Goal: Check status: Check status

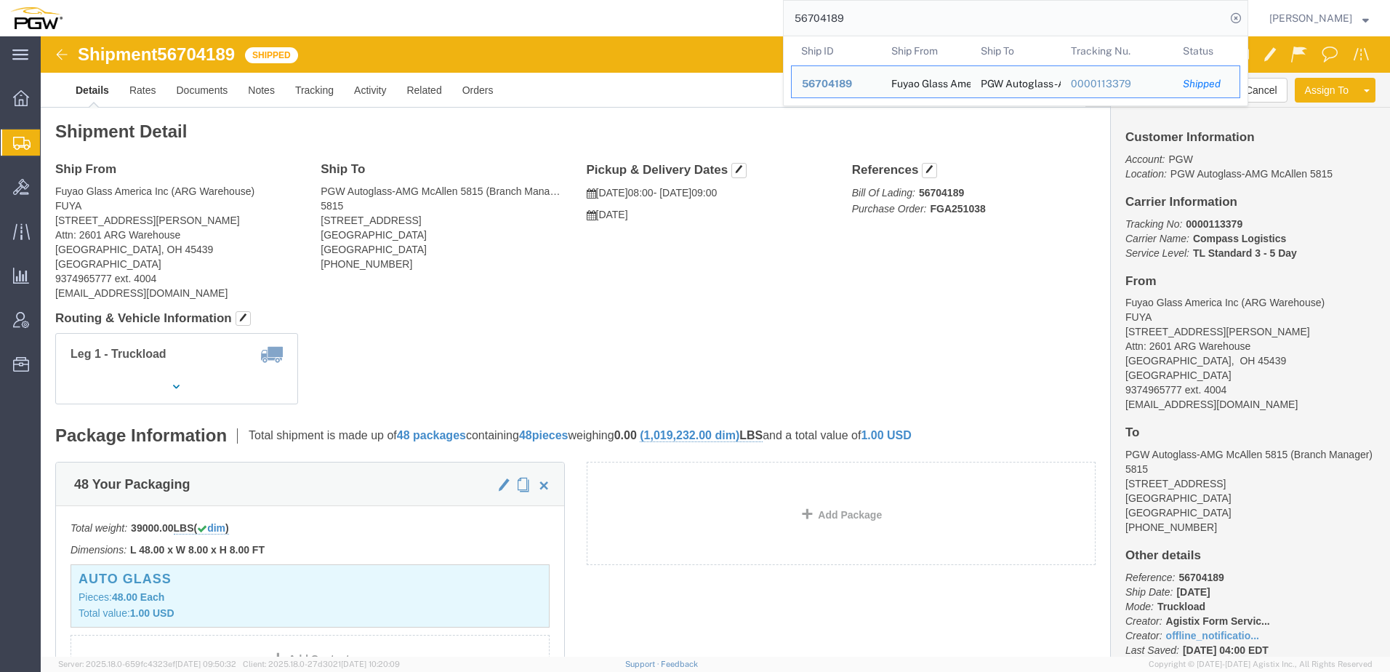
click at [4, 15] on div "main_menu Created with Sketch. Collapse Menu Overview Shipments Shipment Manage…" at bounding box center [695, 336] width 1390 height 672
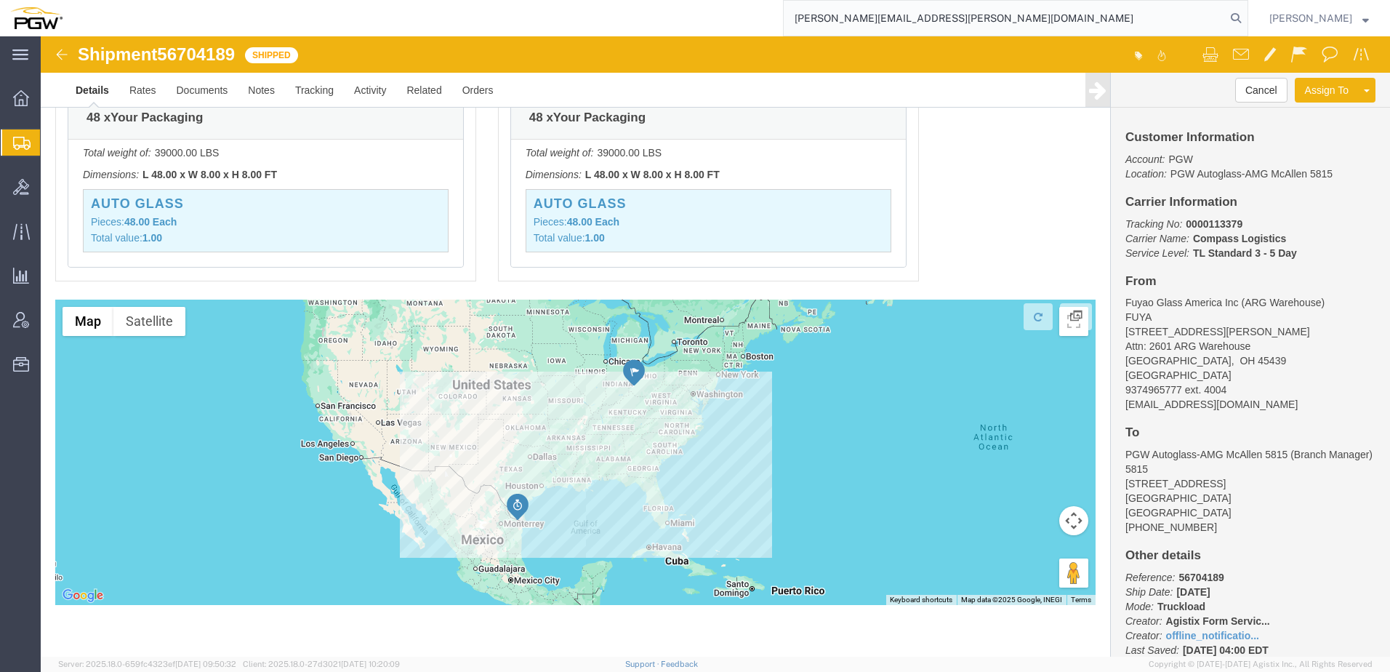
type input "[PERSON_NAME][EMAIL_ADDRESS][PERSON_NAME][DOMAIN_NAME]"
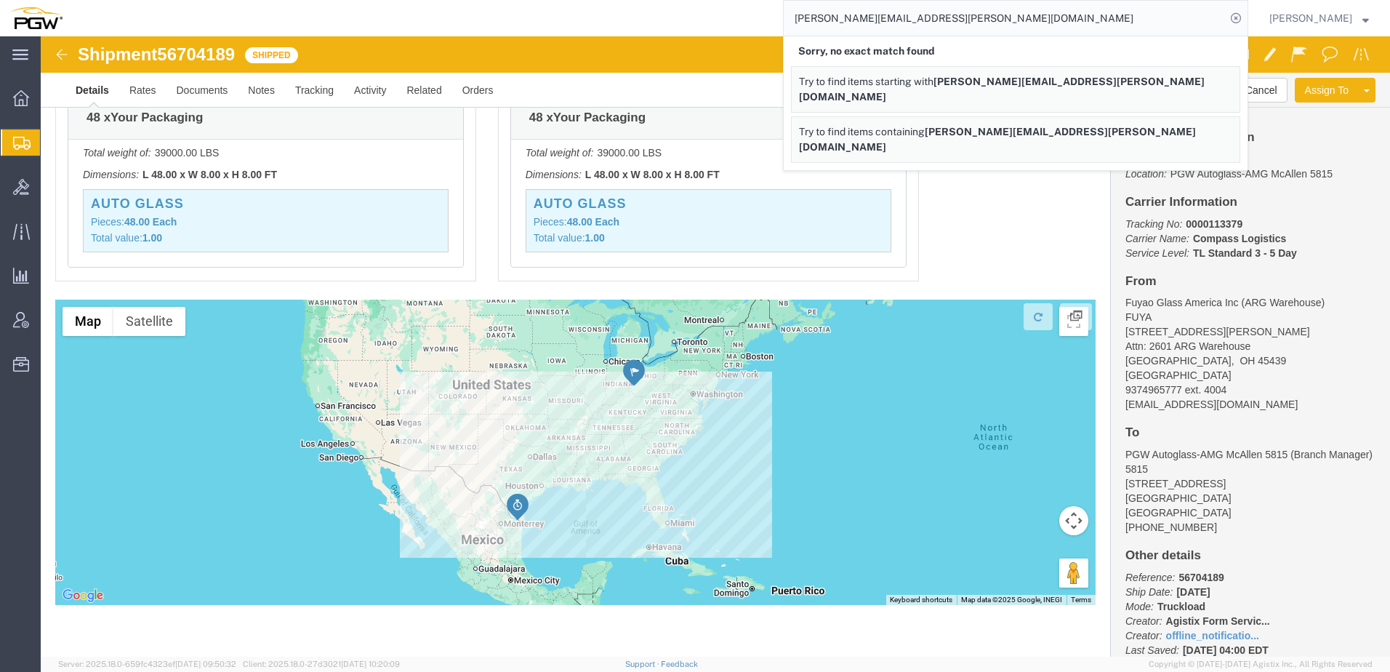
drag, startPoint x: 1017, startPoint y: 17, endPoint x: 339, endPoint y: 20, distance: 678.1
click at [331, 13] on div "[PERSON_NAME][EMAIL_ADDRESS][PERSON_NAME][DOMAIN_NAME] Sorry, no exact match fo…" at bounding box center [660, 18] width 1175 height 36
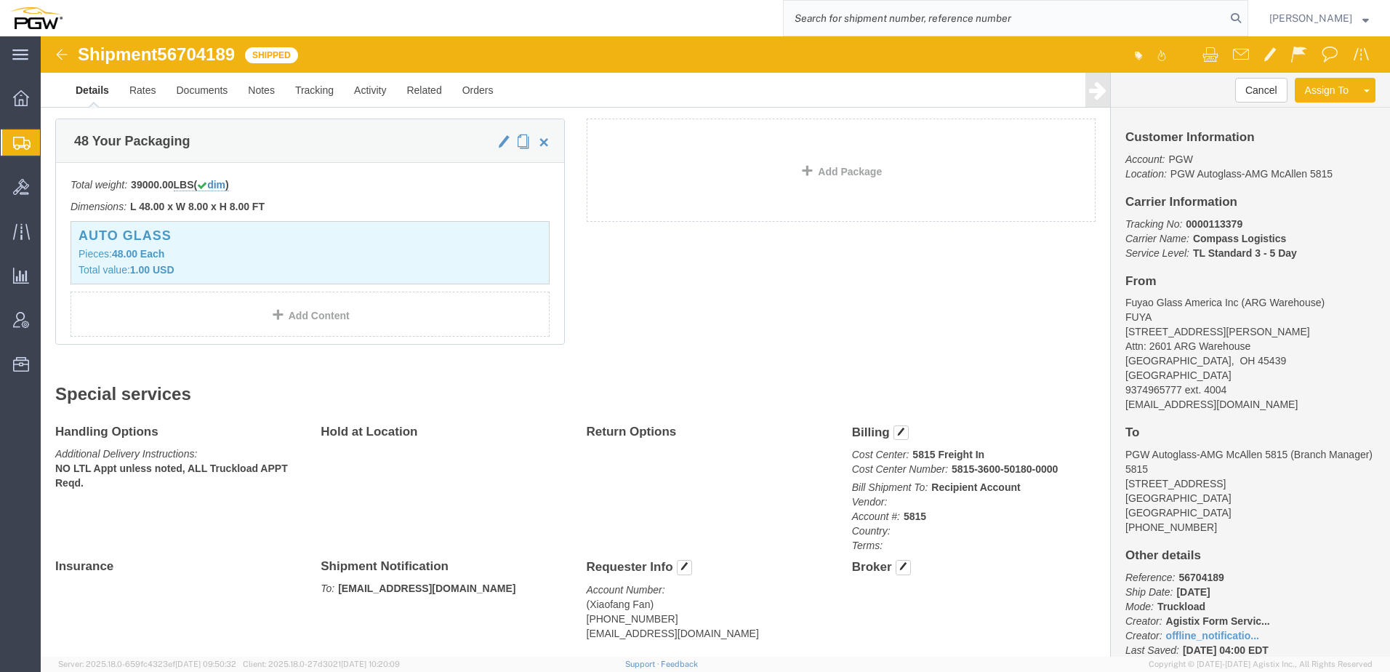
scroll to position [186, 0]
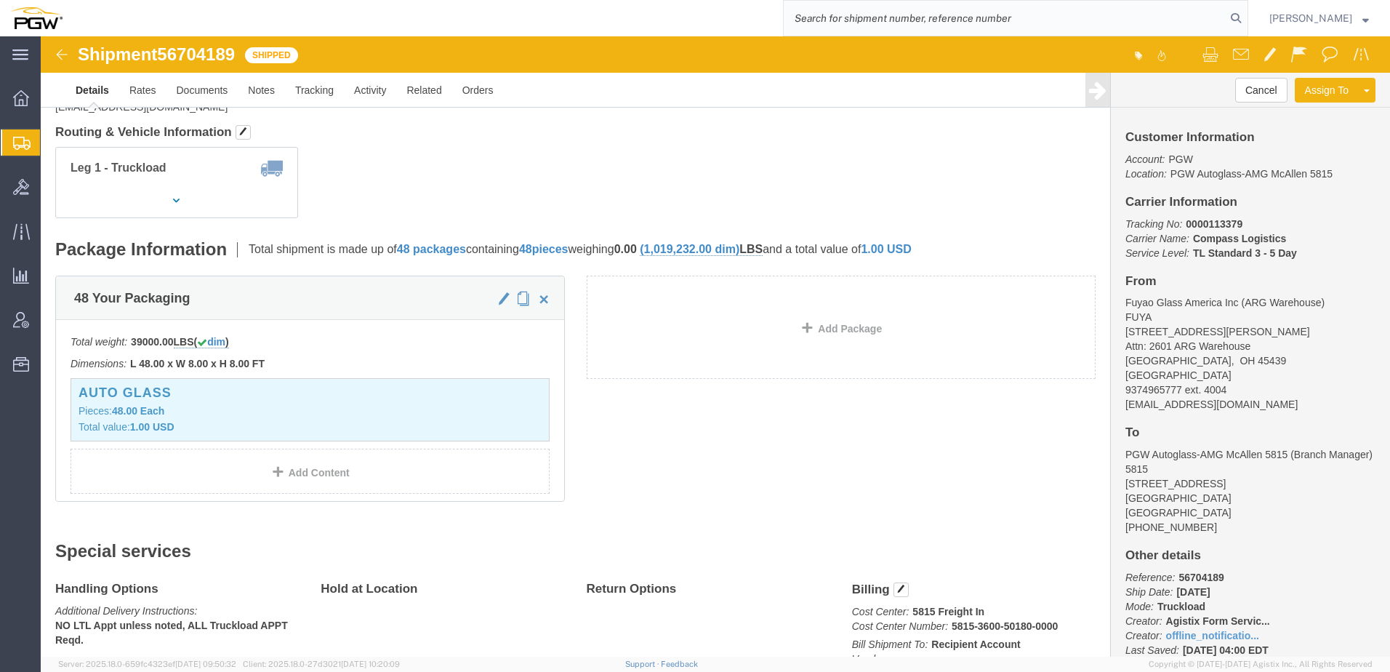
click at [869, 20] on input "search" at bounding box center [1005, 18] width 442 height 35
paste input "56608616"
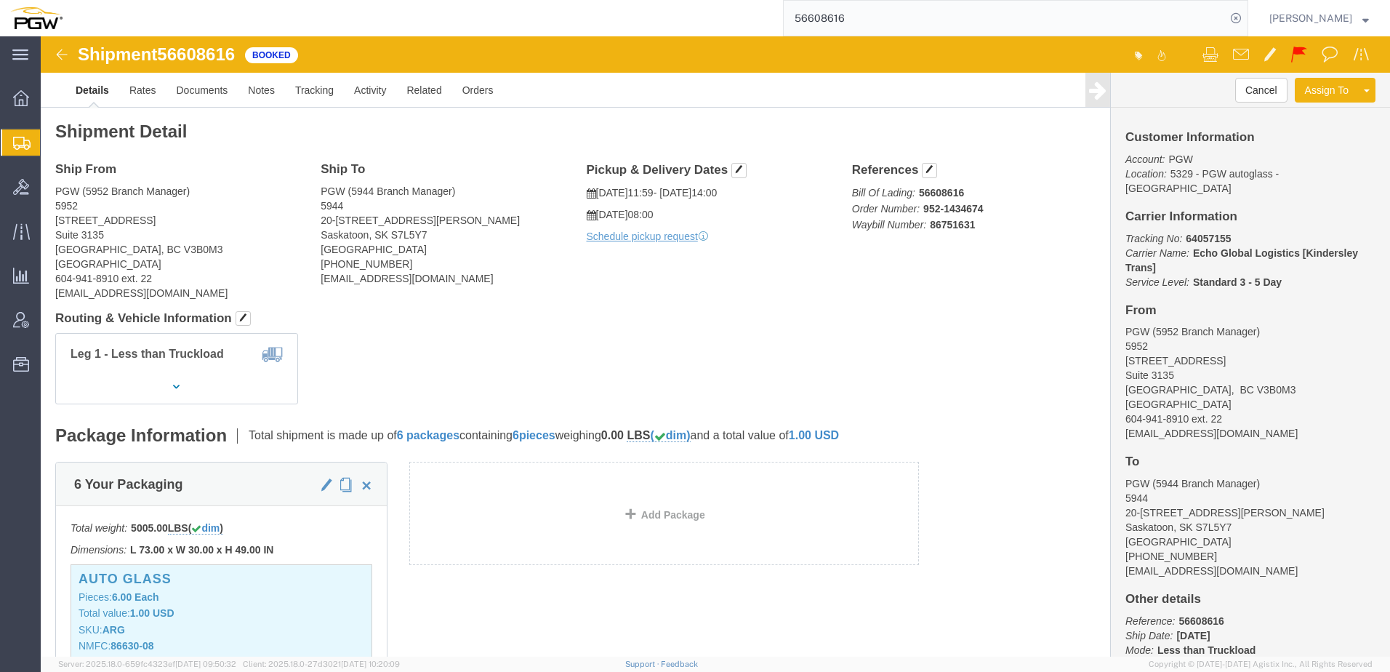
click div "Leg 1 - Less than Truckload"
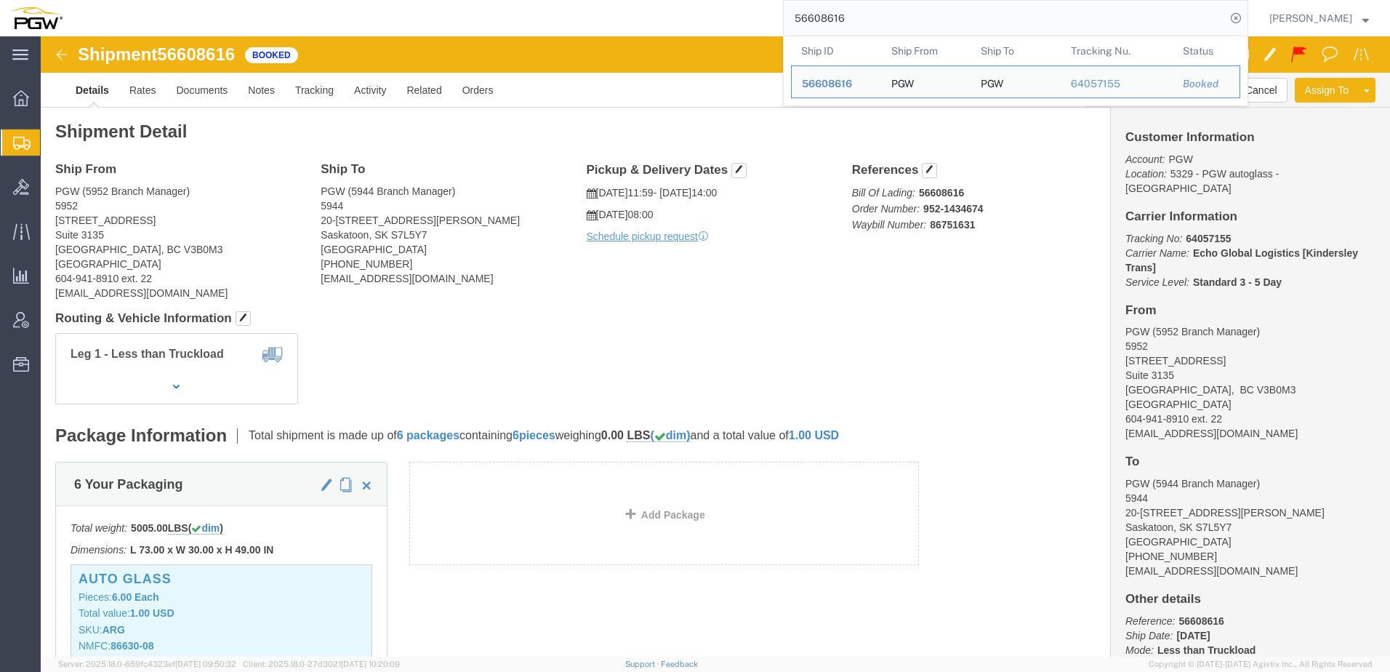
drag, startPoint x: 888, startPoint y: 15, endPoint x: 154, endPoint y: 15, distance: 734.1
click at [163, 11] on div "56608616 Ship ID Ship From Ship To Tracking Nu. Status Ship ID 56608616 Ship Fr…" at bounding box center [660, 18] width 1175 height 36
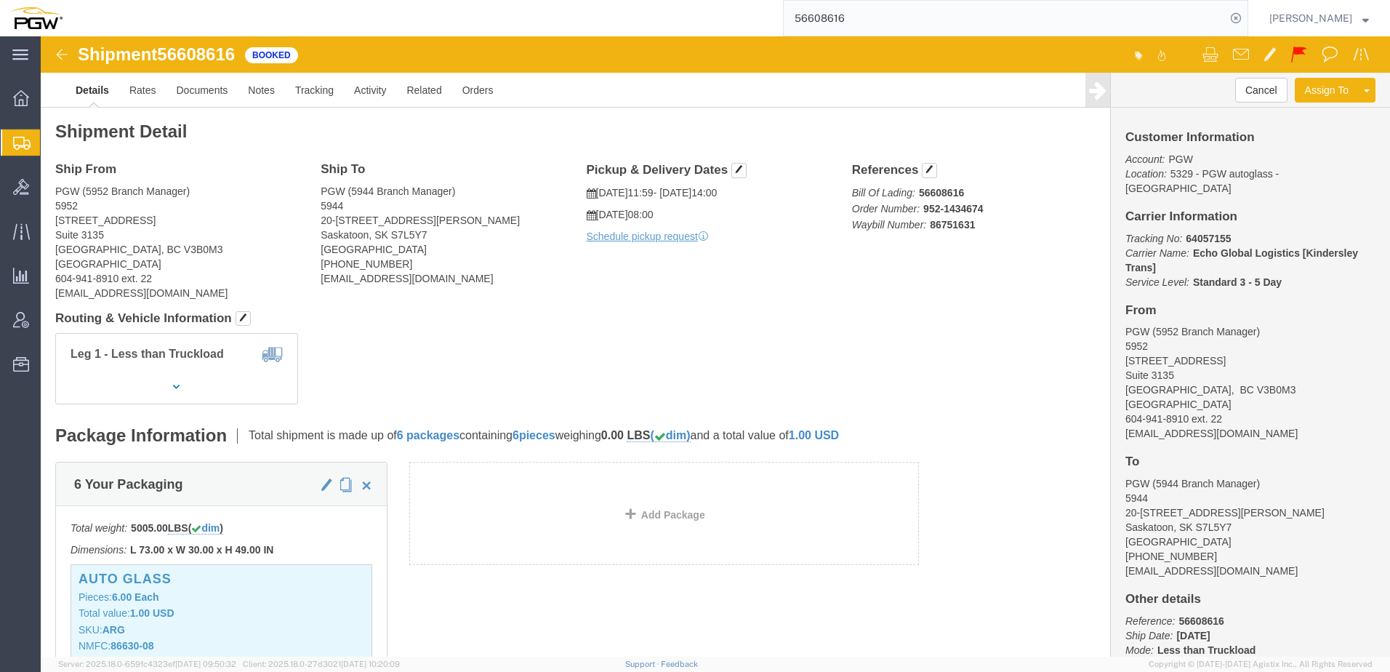
paste input "86328"
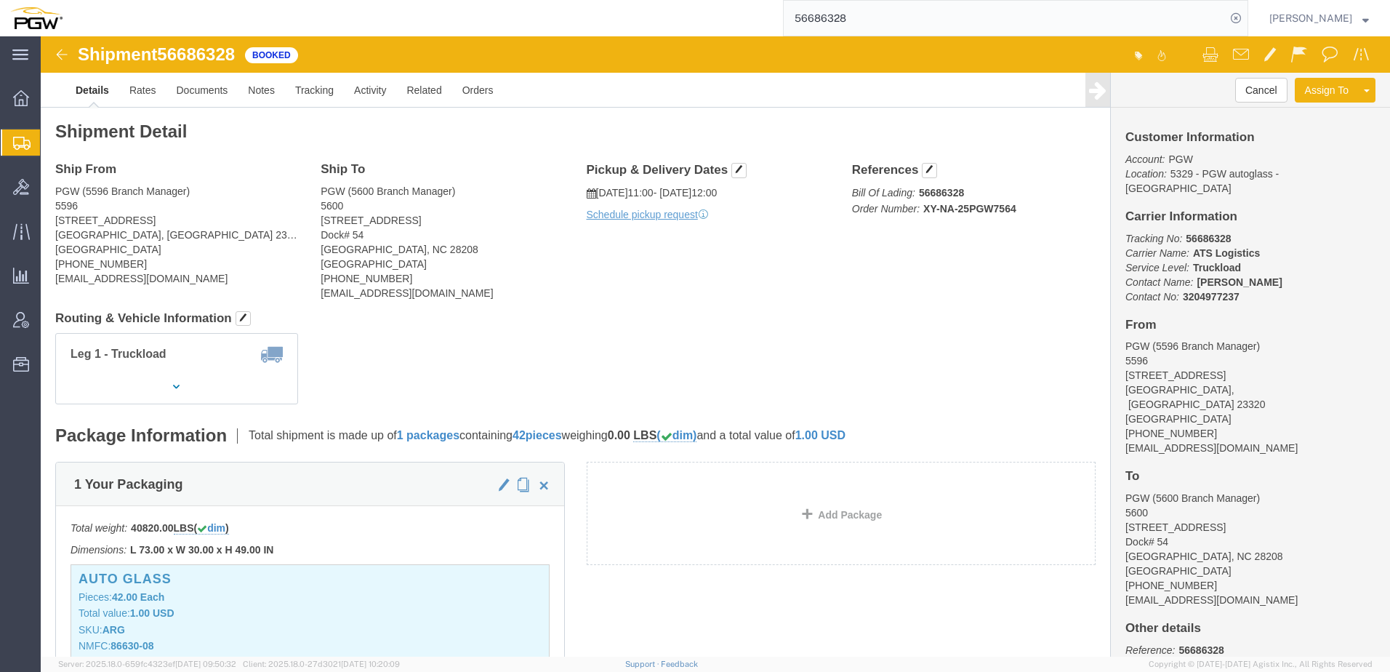
click div "1 Your Packaging Total weight: 40820.00 LBS ( dim ) Dimensions: L 73.00 x W 30.…"
click div "Ship From PGW (5596 Branch Manager) [STREET_ADDRESS] [PHONE_NUMBER] [EMAIL_ADDR…"
click link "Activity"
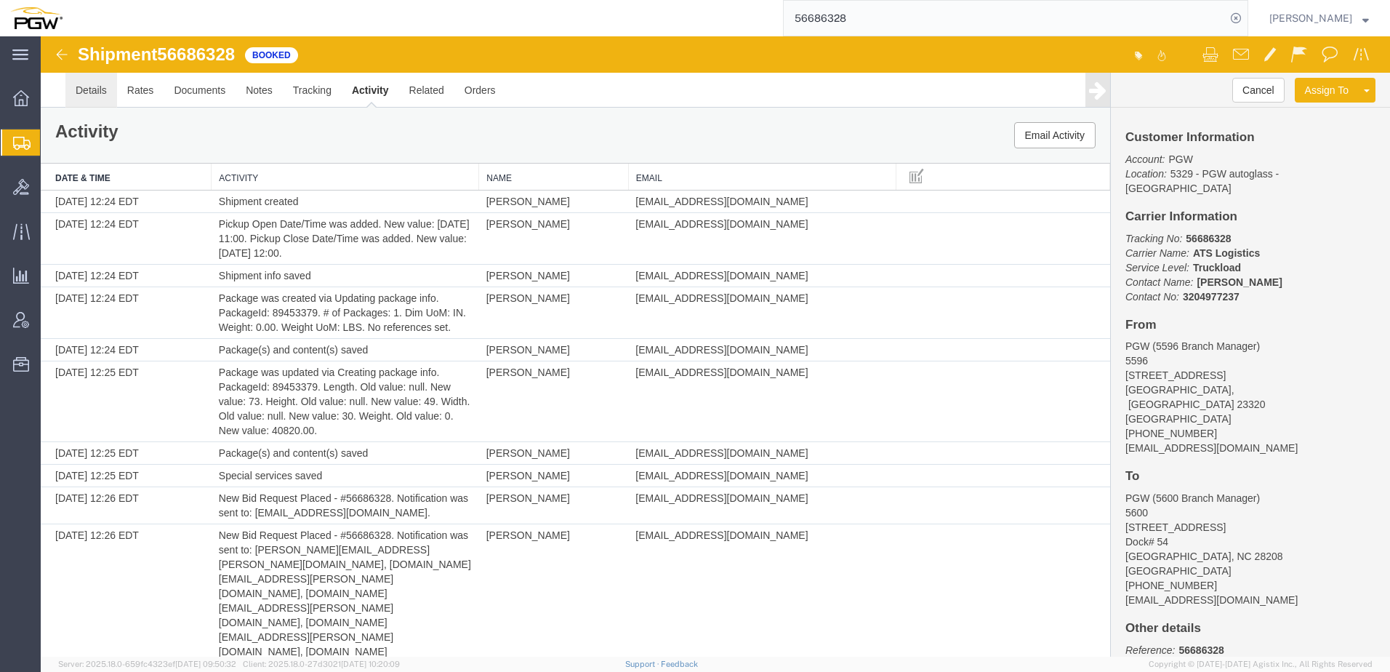
click at [92, 83] on link "Details" at bounding box center [91, 90] width 52 height 35
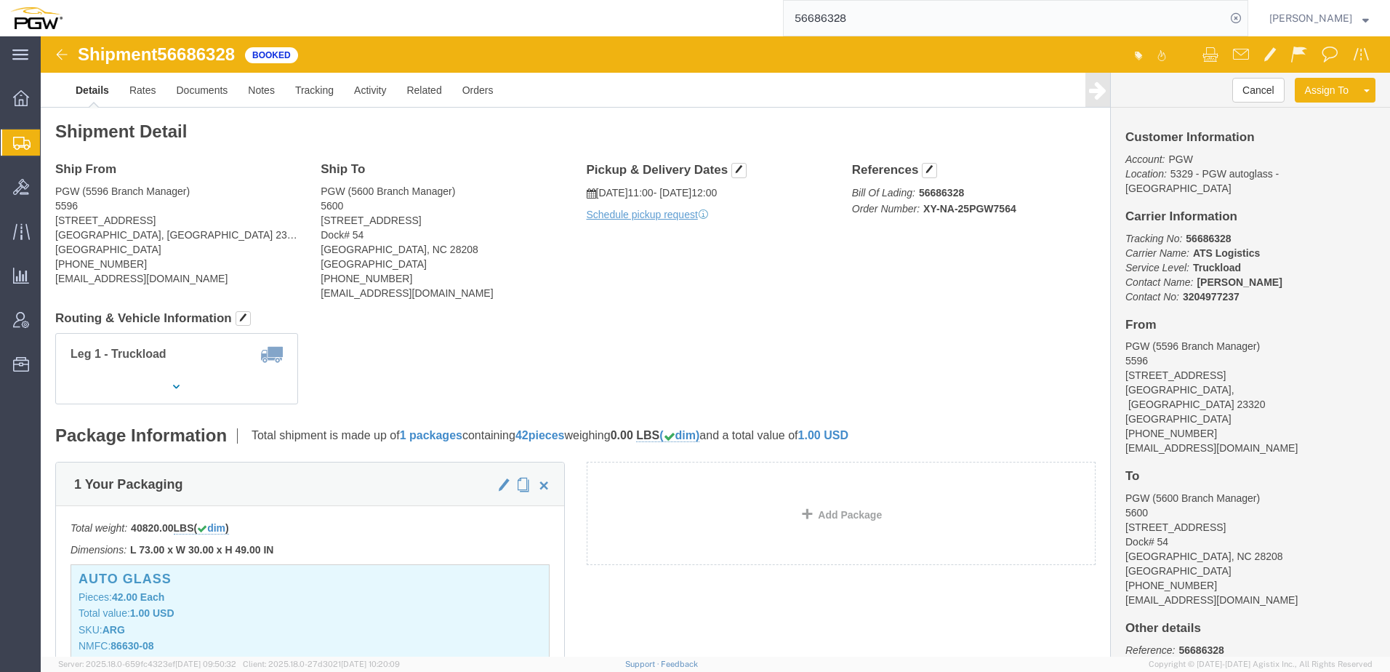
click at [160, 25] on div "56686328" at bounding box center [660, 18] width 1175 height 36
click div "Ship From PGW (5596 Branch Manager) [STREET_ADDRESS] [PHONE_NUMBER] [EMAIL_ADDR…"
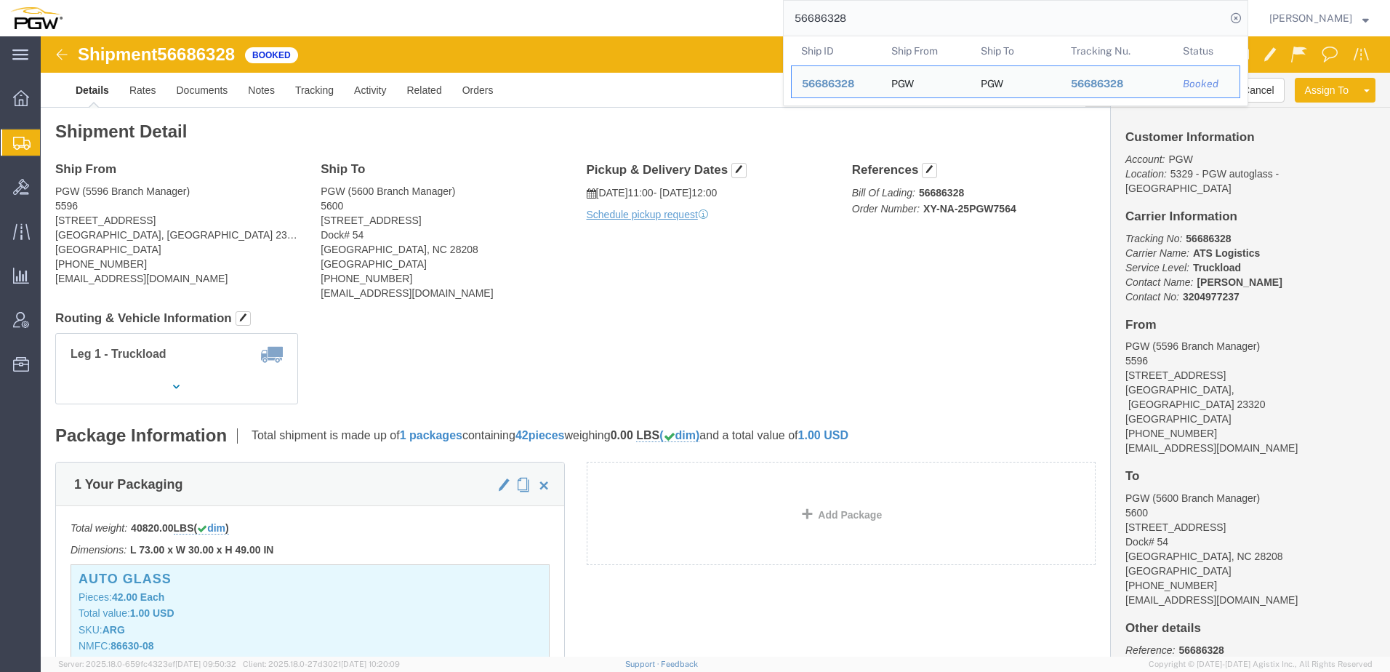
drag, startPoint x: 954, startPoint y: 20, endPoint x: 457, endPoint y: -73, distance: 505.8
click at [457, 0] on html "main_menu Created with Sketch. Collapse Menu Overview Shipments Shipment Manage…" at bounding box center [695, 336] width 1390 height 672
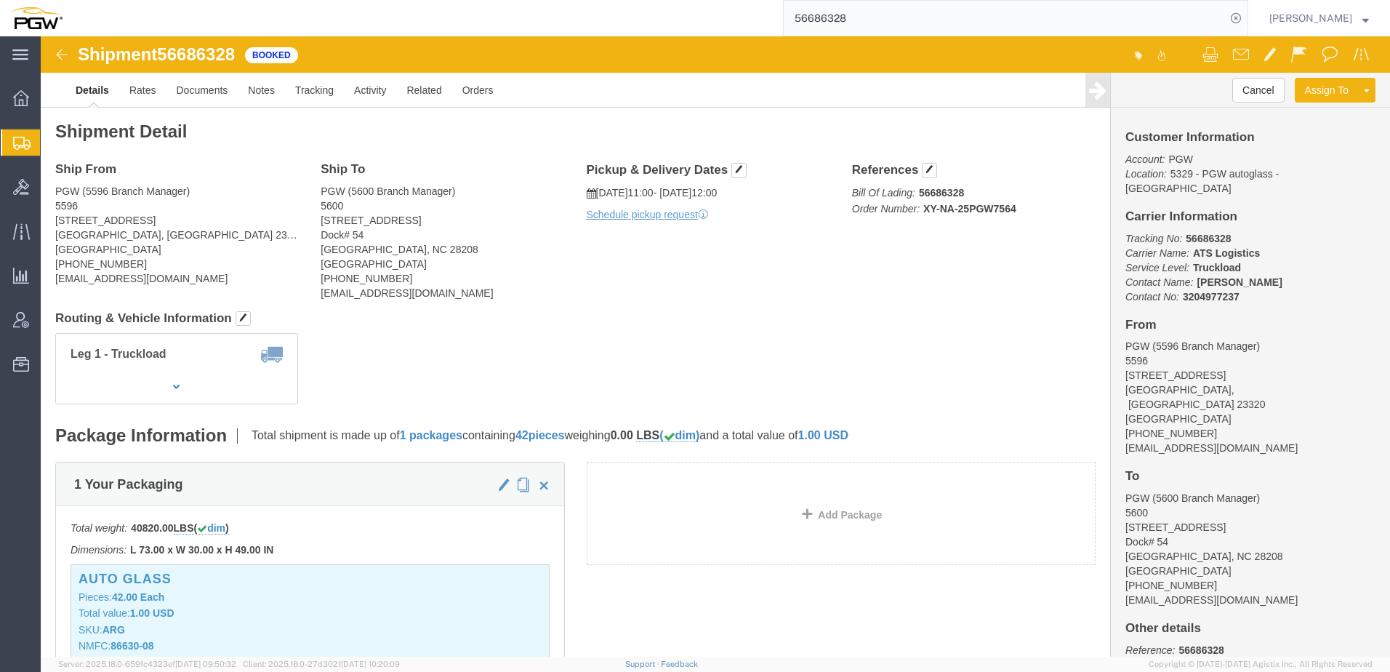
paste input "56781"
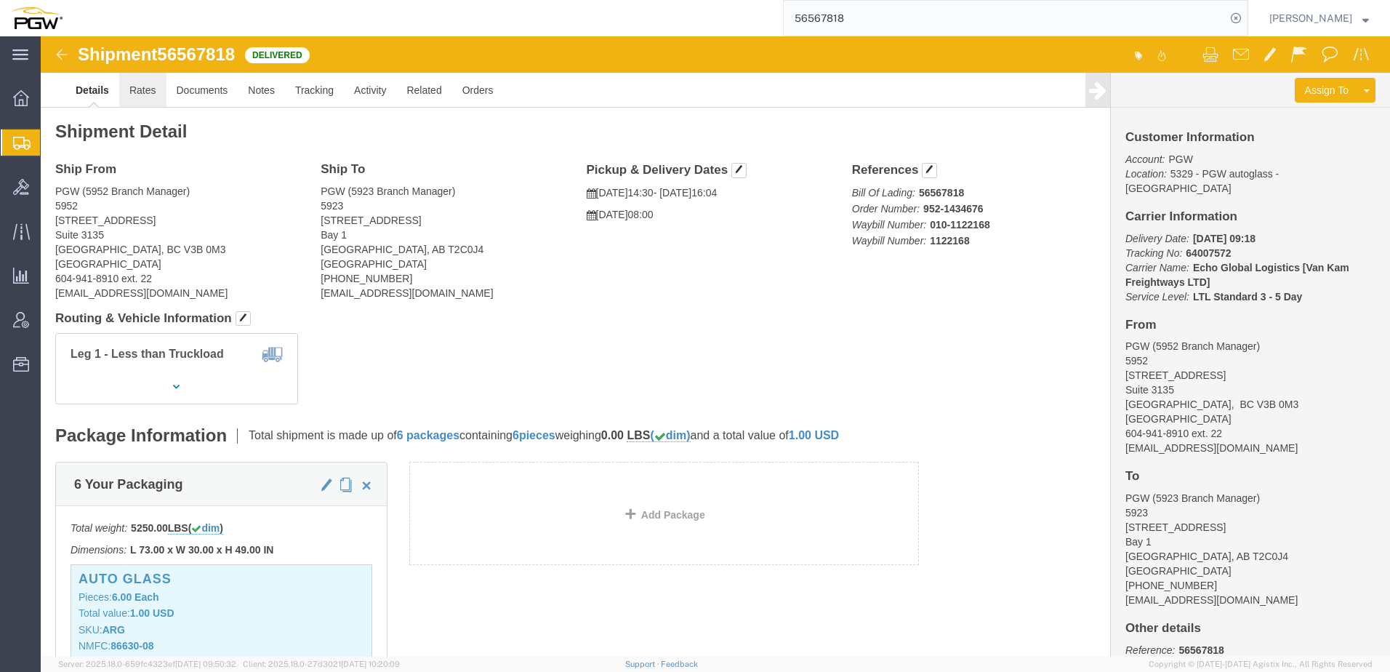
click link "Rates"
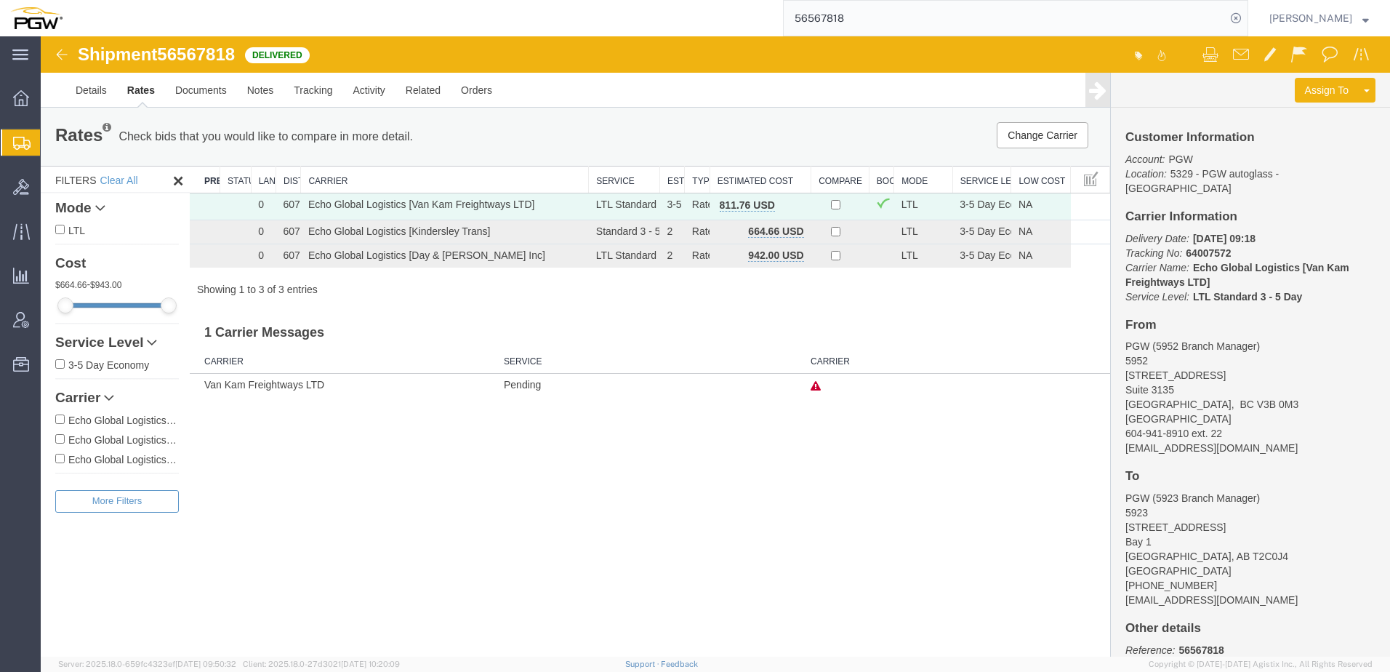
click at [419, 622] on div "Shipment 56567818 3 of 3 Delivered Details Rates Documents Notes Tracking Activ…" at bounding box center [715, 346] width 1349 height 620
click at [515, 578] on div "Shipment 56567818 3 of 3 Delivered Details Rates Documents Notes Tracking Activ…" at bounding box center [715, 346] width 1349 height 620
drag, startPoint x: 635, startPoint y: 595, endPoint x: 608, endPoint y: 579, distance: 30.7
click at [635, 595] on div "Shipment 56567818 3 of 3 Delivered Details Rates Documents Notes Tracking Activ…" at bounding box center [715, 346] width 1349 height 620
click at [183, 95] on link "Documents" at bounding box center [201, 90] width 72 height 35
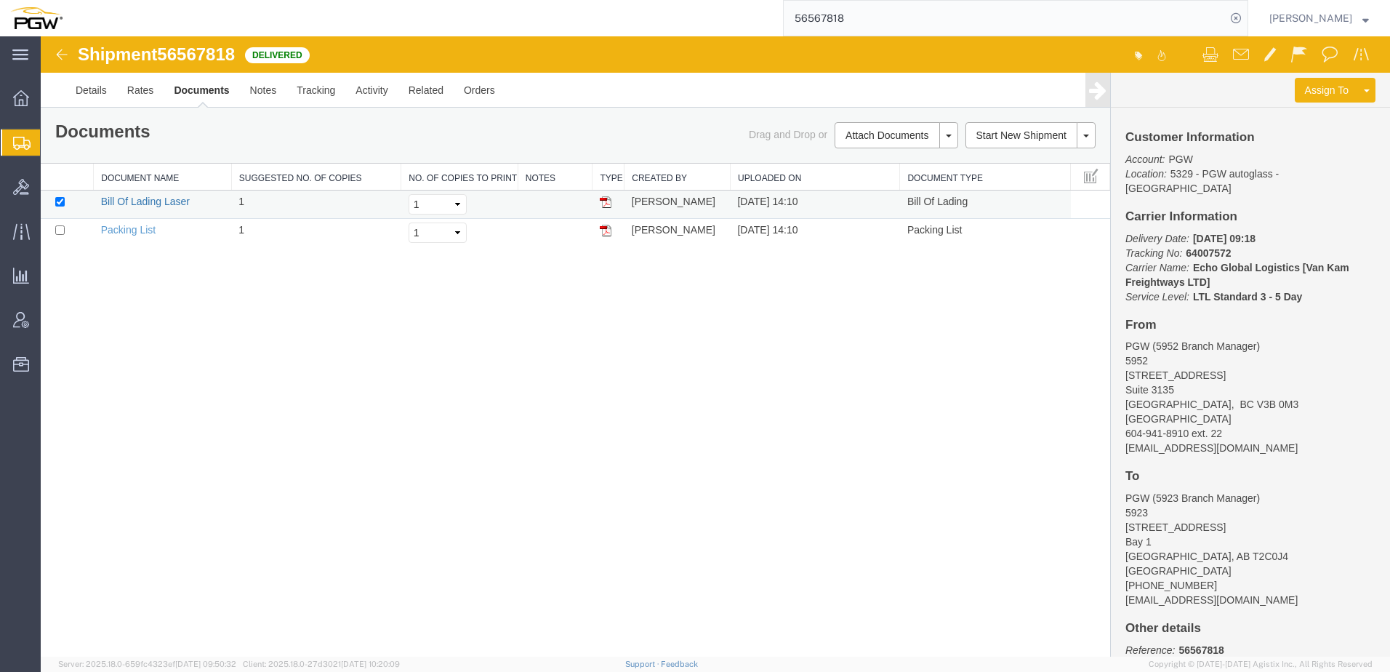
click at [138, 201] on link "Bill Of Lading Laser" at bounding box center [145, 202] width 89 height 12
click at [488, 301] on div "Shipment 56567818 2 of 2 Delivered Details Rates Documents Notes Tracking Activ…" at bounding box center [715, 346] width 1349 height 620
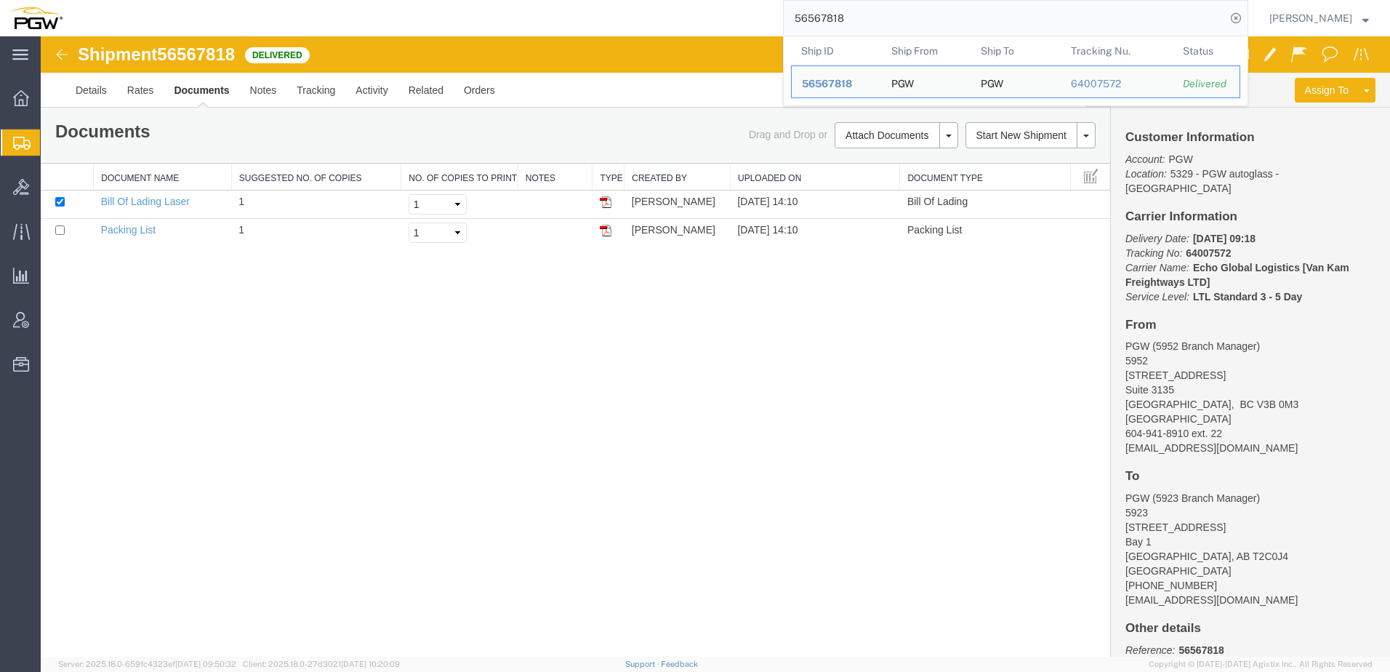
drag, startPoint x: 875, startPoint y: 19, endPoint x: 452, endPoint y: 36, distance: 423.3
click at [456, 34] on div "56567818 Ship ID Ship From Ship To Tracking Nu. Status Ship ID 56567818 Ship Fr…" at bounding box center [660, 18] width 1175 height 36
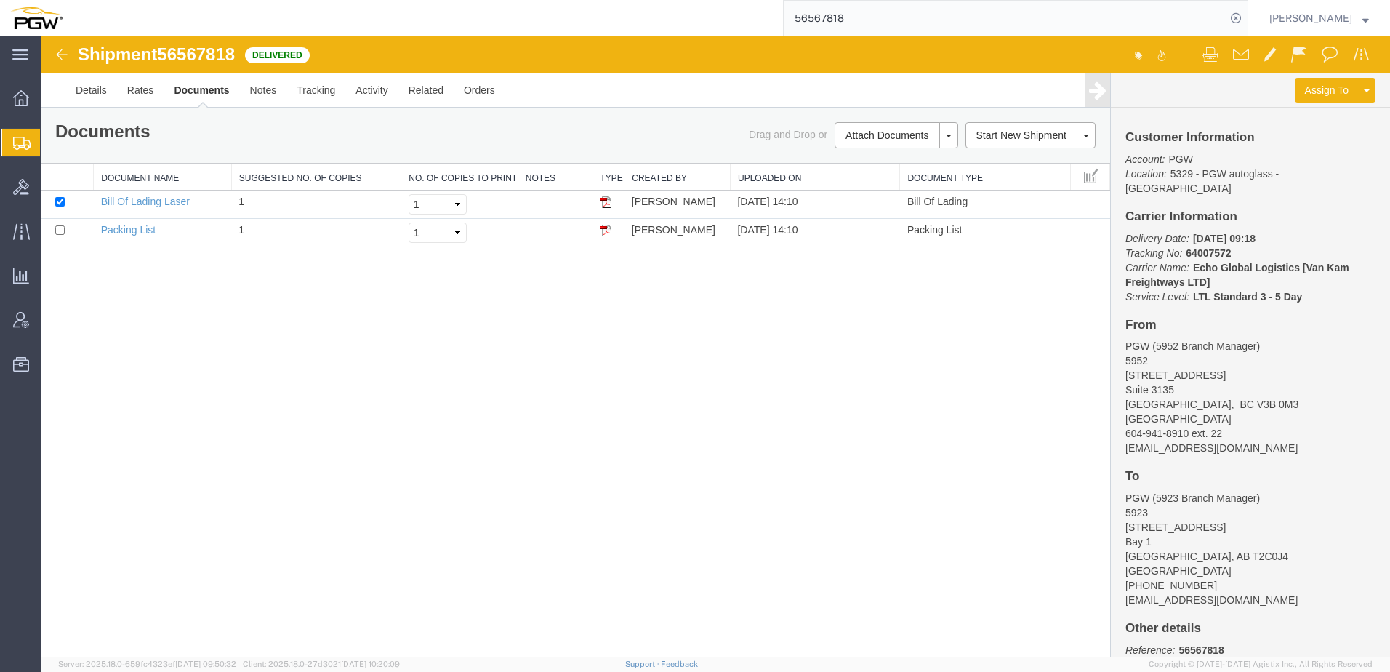
click at [121, 376] on div "Shipment 56567818 2 of 2 Delivered Details Rates Documents Notes Tracking Activ…" at bounding box center [715, 346] width 1349 height 620
click at [475, 336] on div "Shipment 56567818 2 of 2 Delivered Details Rates Documents Notes Tracking Activ…" at bounding box center [715, 346] width 1349 height 620
click at [106, 94] on link "Details" at bounding box center [91, 90] width 52 height 35
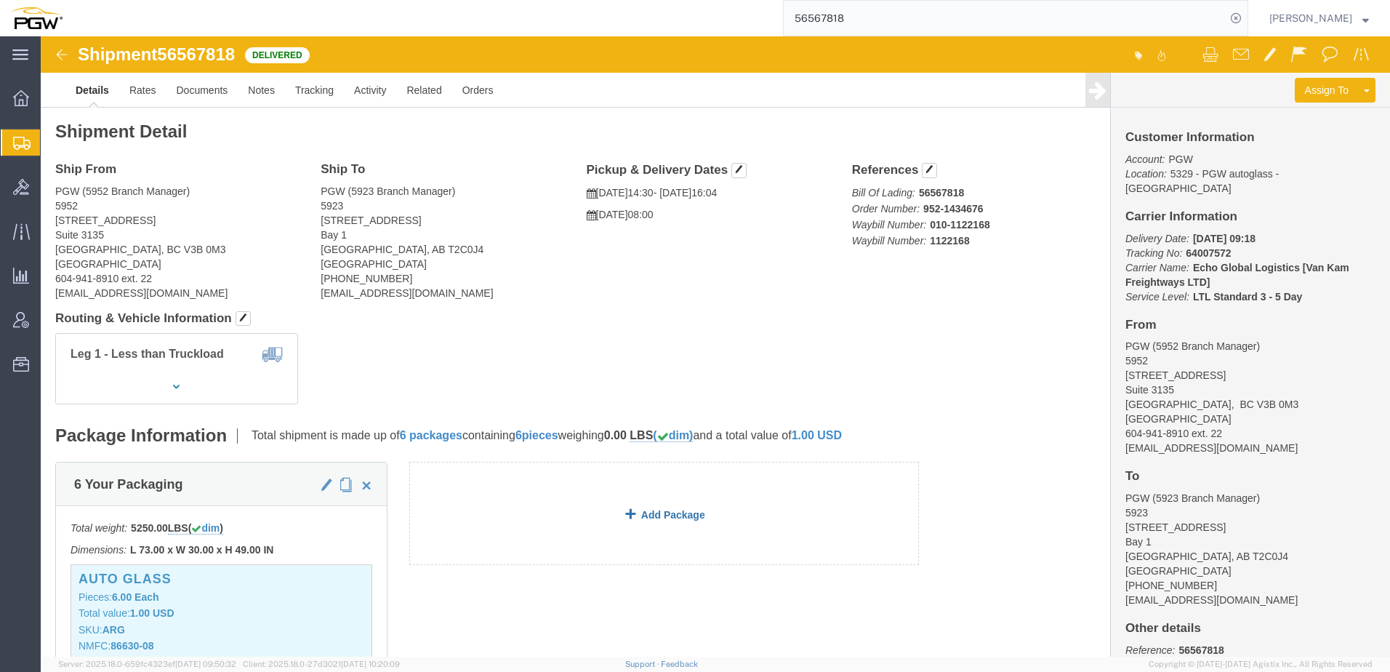
click link "Add Package"
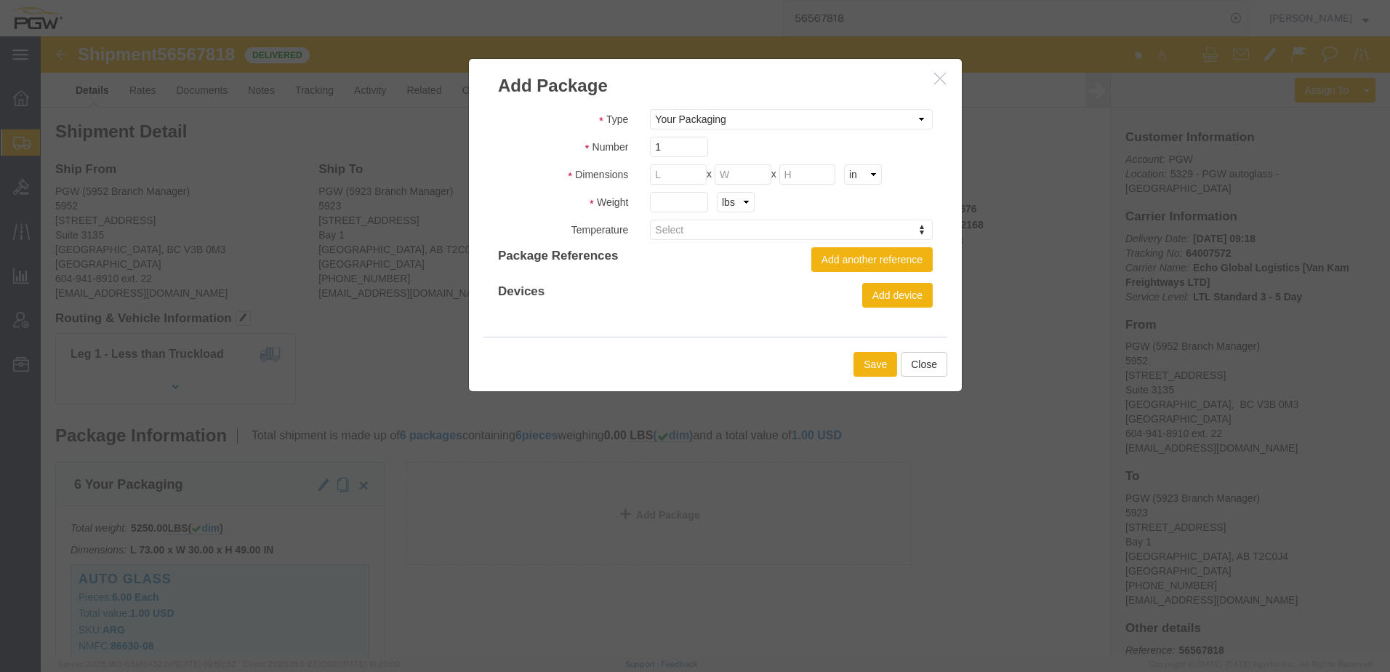
click icon "button"
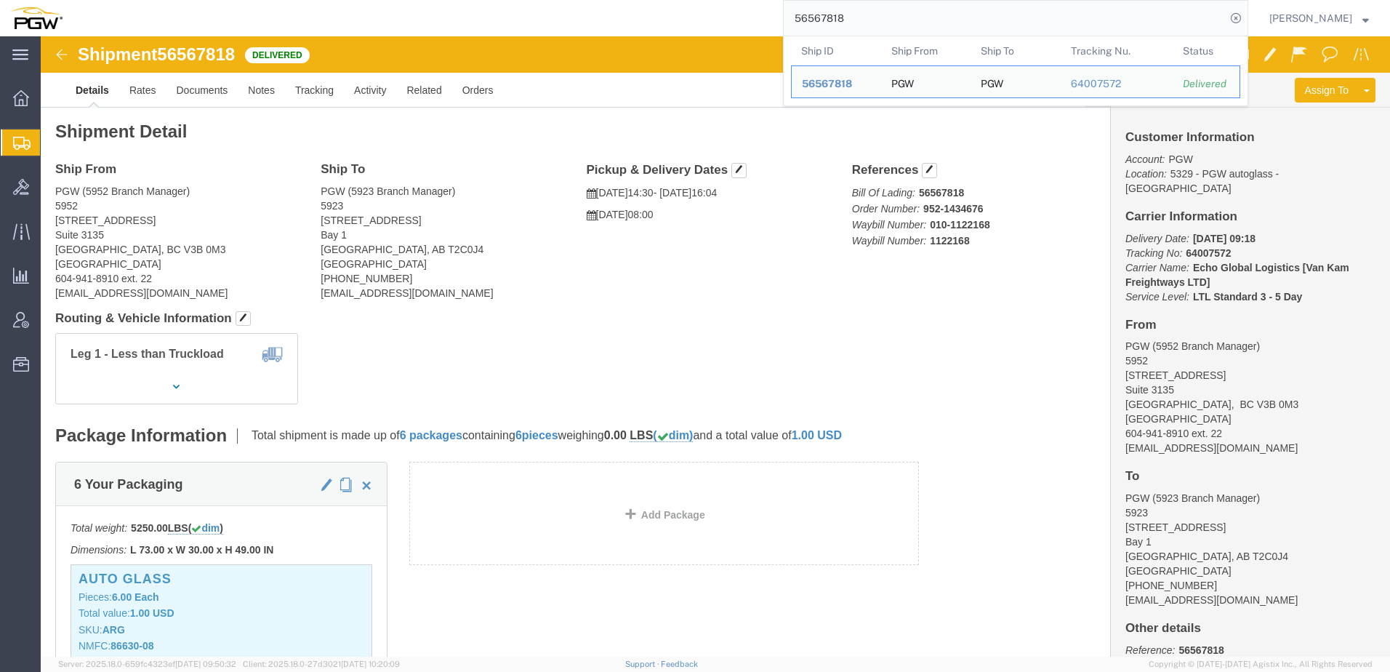
paste input "734413"
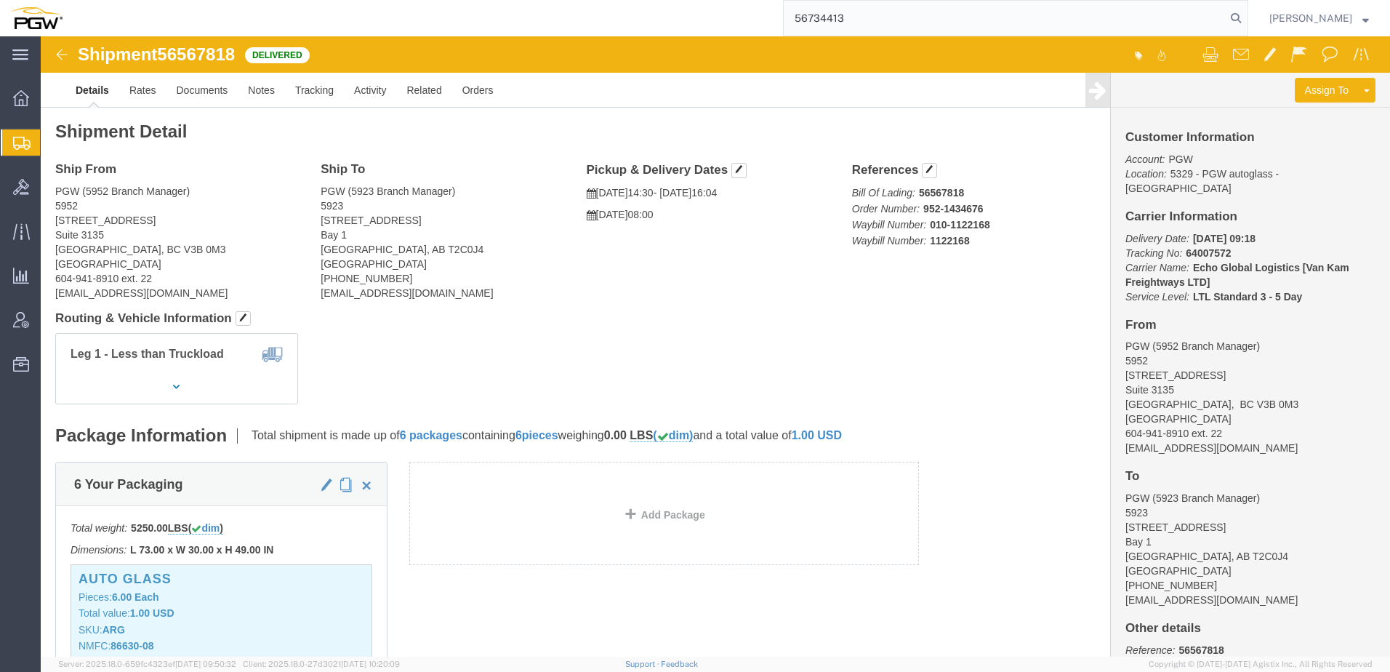
type input "56734413"
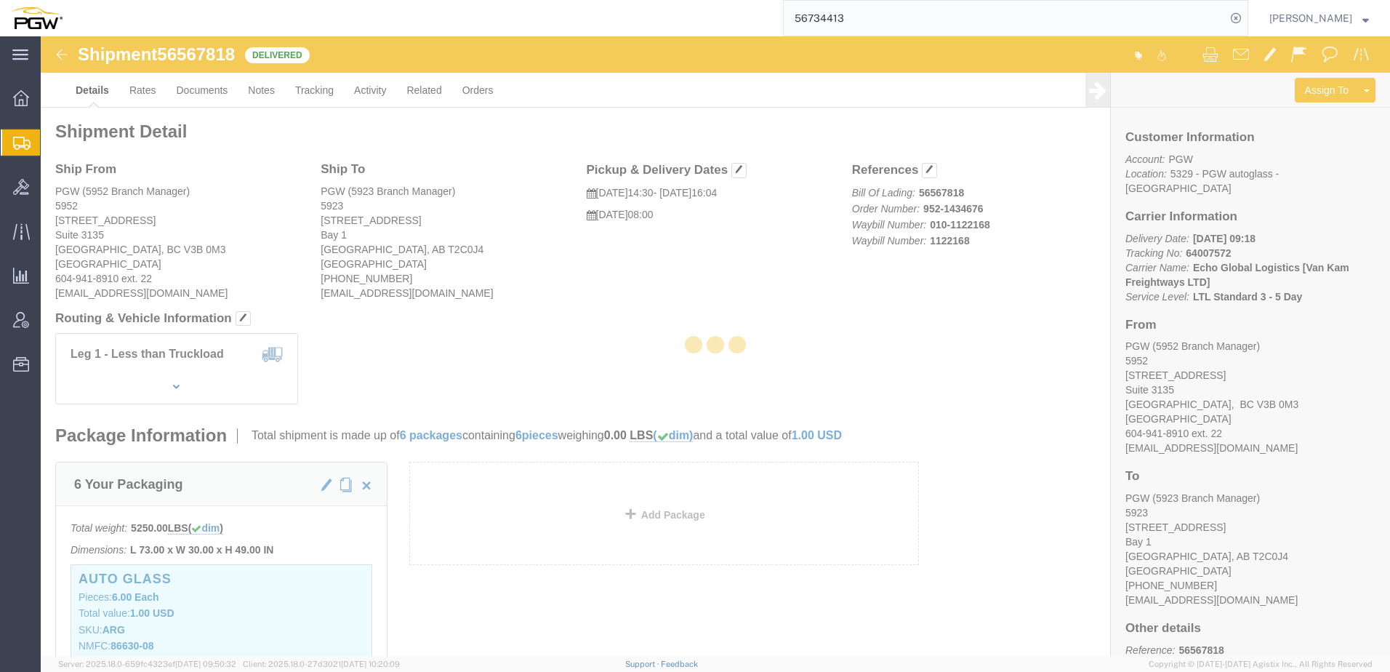
click at [909, 18] on input "56734413" at bounding box center [1005, 18] width 442 height 35
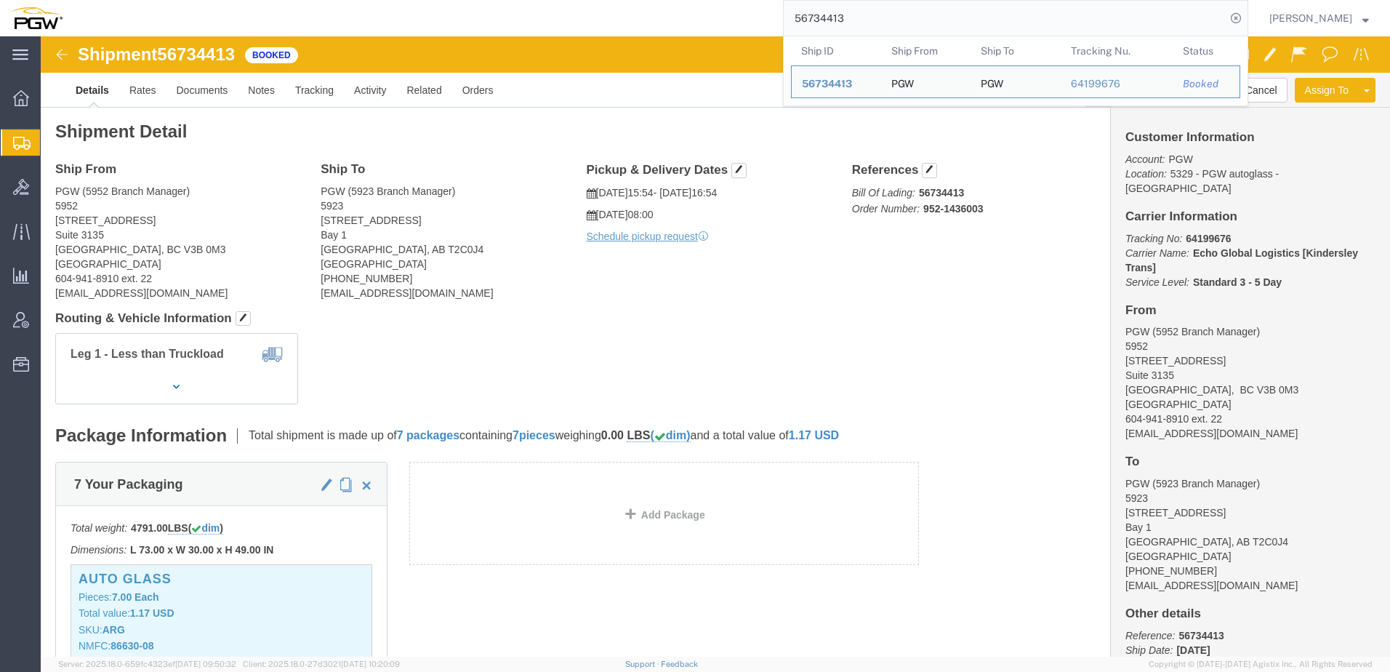
drag, startPoint x: 523, startPoint y: 264, endPoint x: 563, endPoint y: 301, distance: 55.1
click div "Ship To PGW (5923 Branch Manager) [STREET_ADDRESS] [PHONE_NUMBER] [EMAIL_ADDRES…"
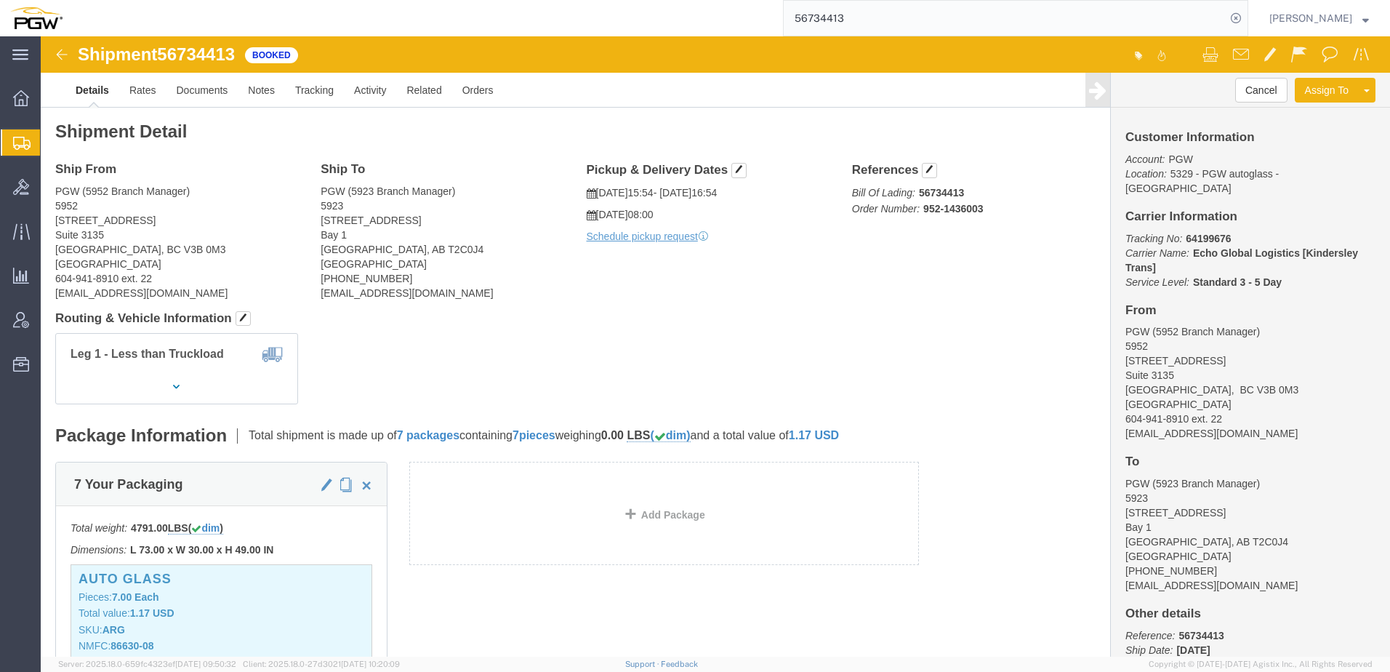
click div "Ship From PGW (5952 Branch Manager) [STREET_ADDRESS] 604-941-8910 ext. 22 [EMAI…"
click div "Shipment Detail Ship From PGW (5952 Branch Manager) [STREET_ADDRESS] 604-941-89…"
